Goal: Information Seeking & Learning: Learn about a topic

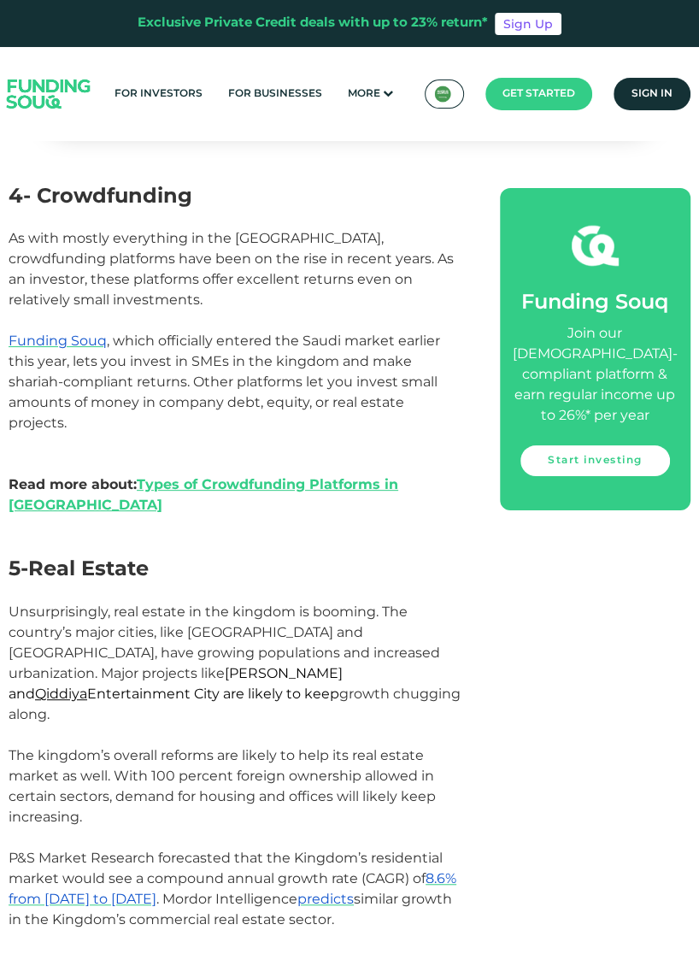
scroll to position [2929, 0]
click at [374, 508] on link "Types of Crowdfunding Platforms in [GEOGRAPHIC_DATA]" at bounding box center [204, 494] width 390 height 37
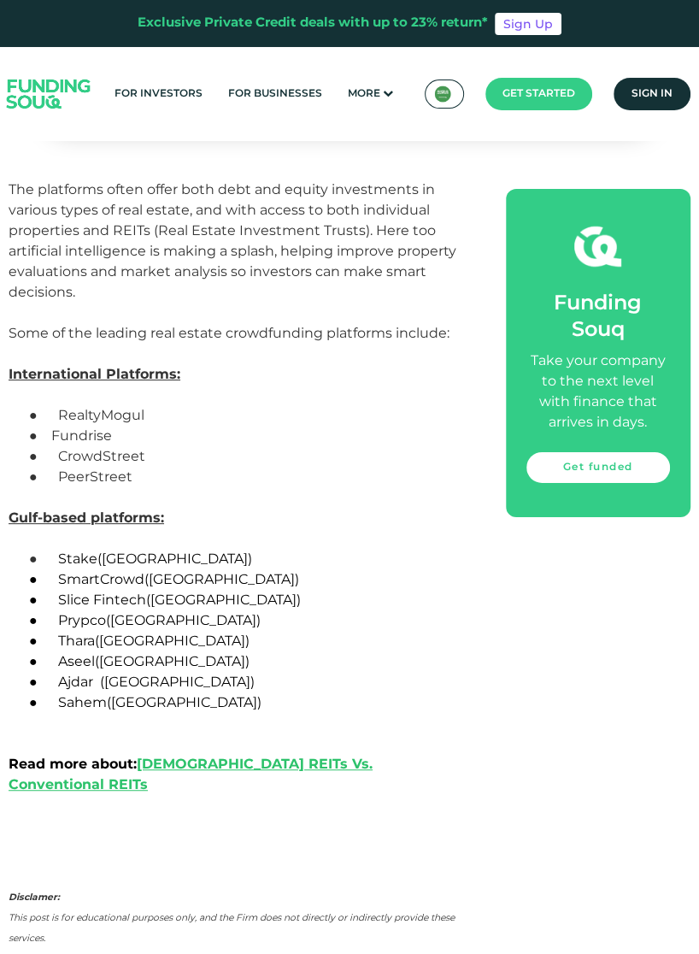
scroll to position [5755, 0]
click at [373, 763] on link "Islamic REITs Vs. Conventional REITs" at bounding box center [191, 773] width 364 height 37
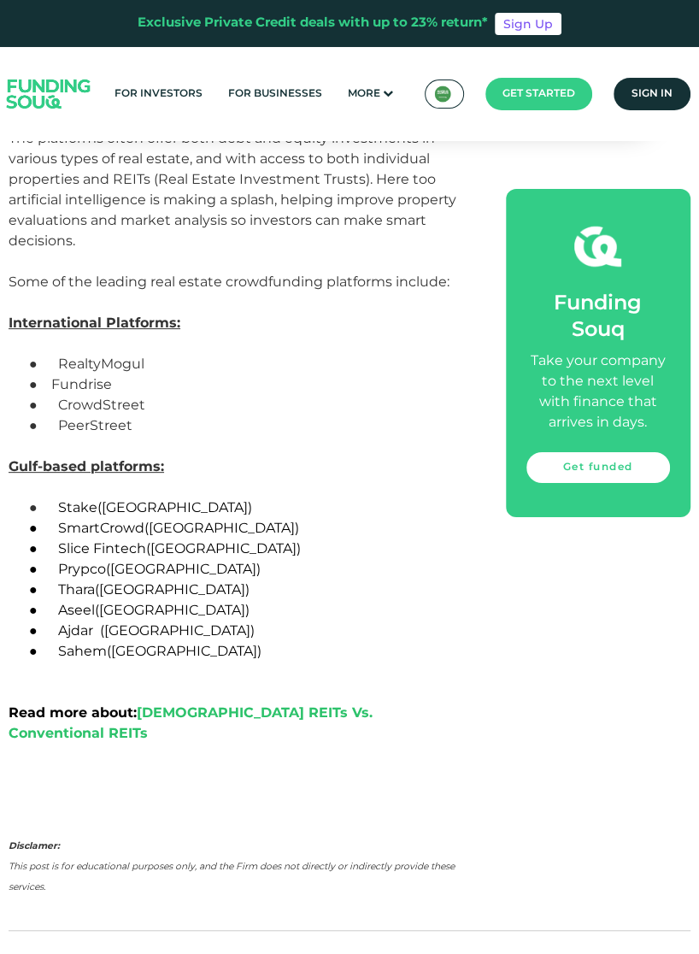
scroll to position [5837, 0]
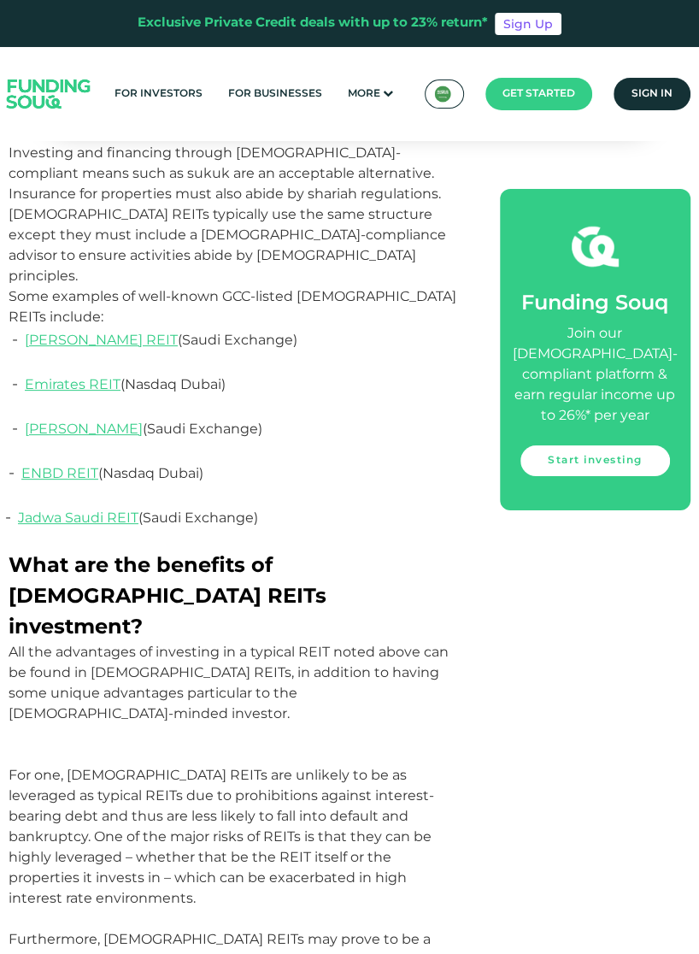
scroll to position [3017, 0]
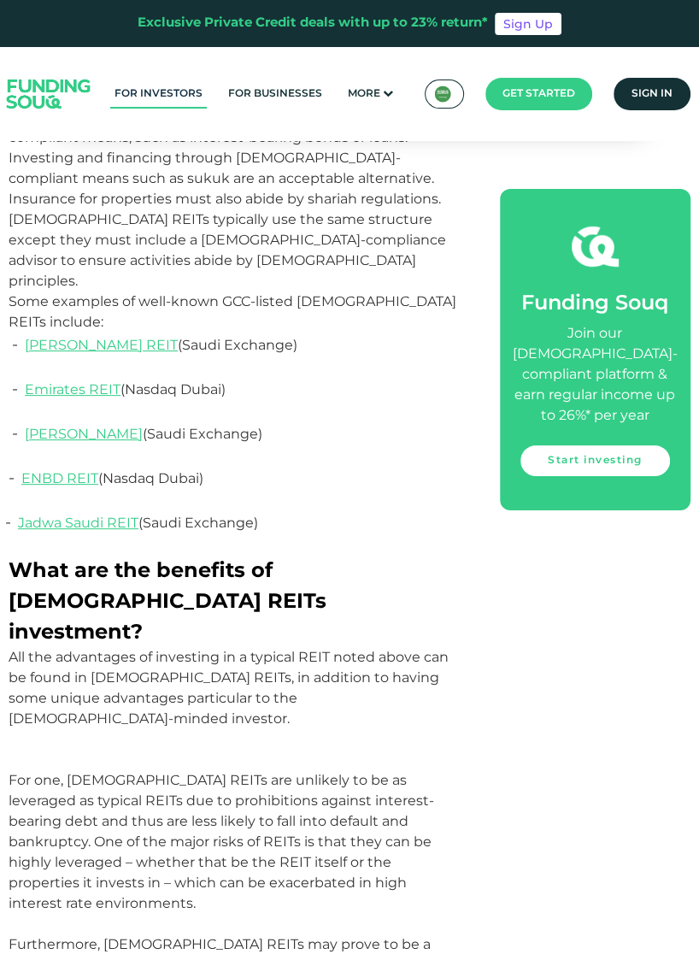
click at [166, 89] on link "For Investors" at bounding box center [158, 94] width 97 height 28
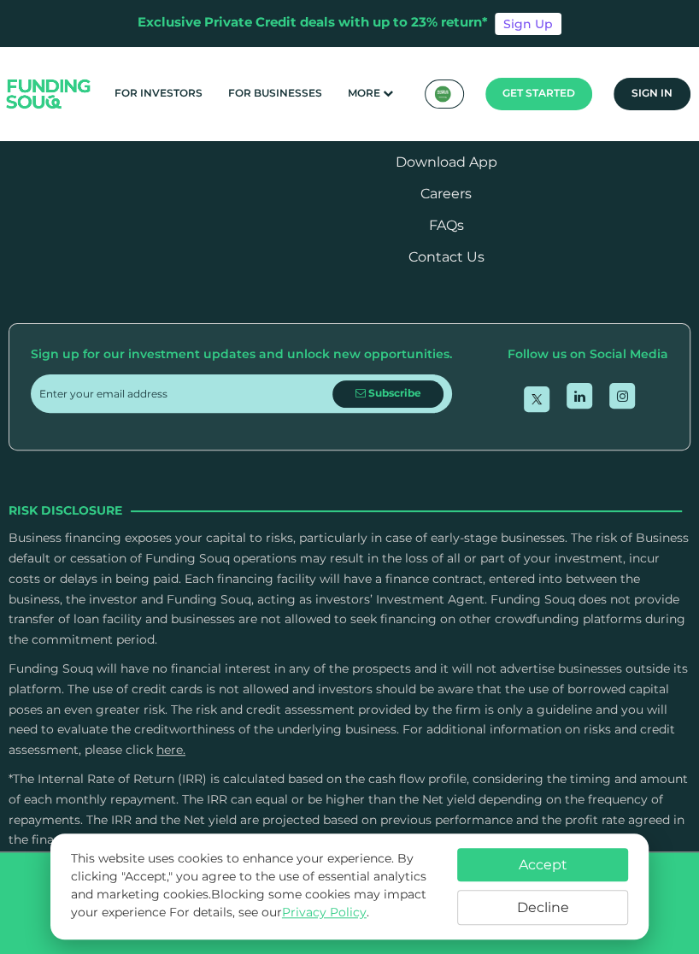
scroll to position [5072, 0]
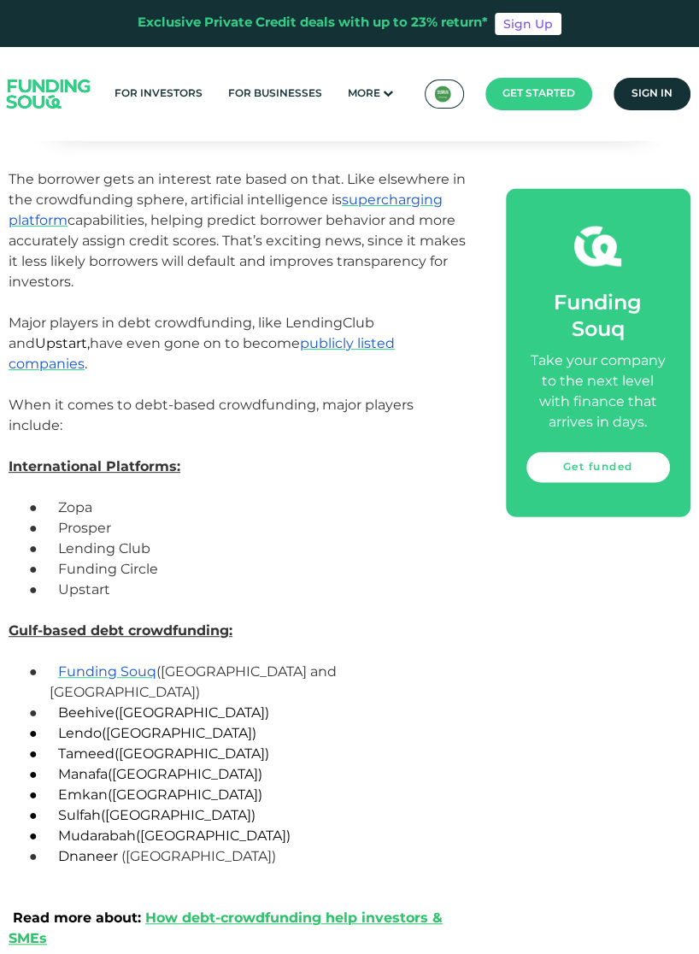
scroll to position [4485, 0]
